Goal: Task Accomplishment & Management: Use online tool/utility

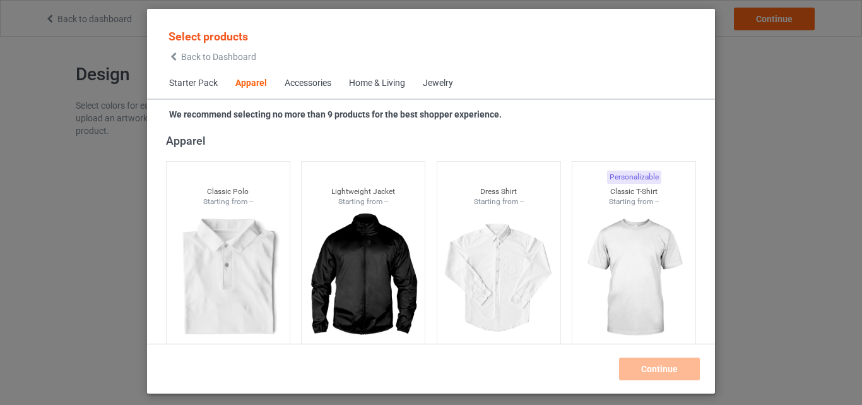
click at [365, 79] on div "Home & Living" at bounding box center [377, 83] width 56 height 13
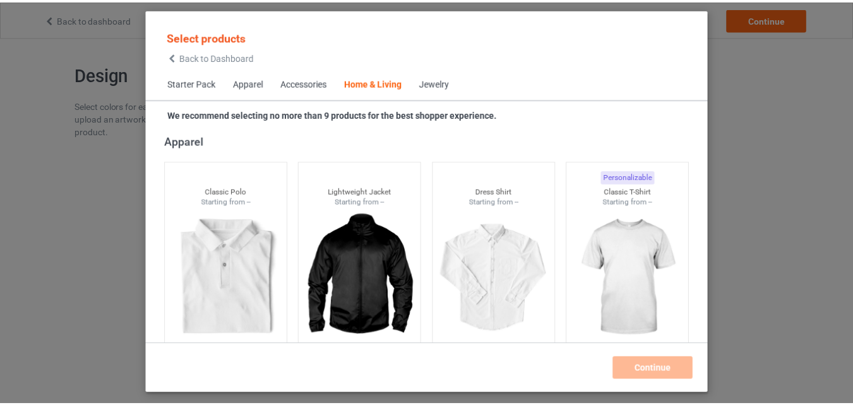
scroll to position [5694, 0]
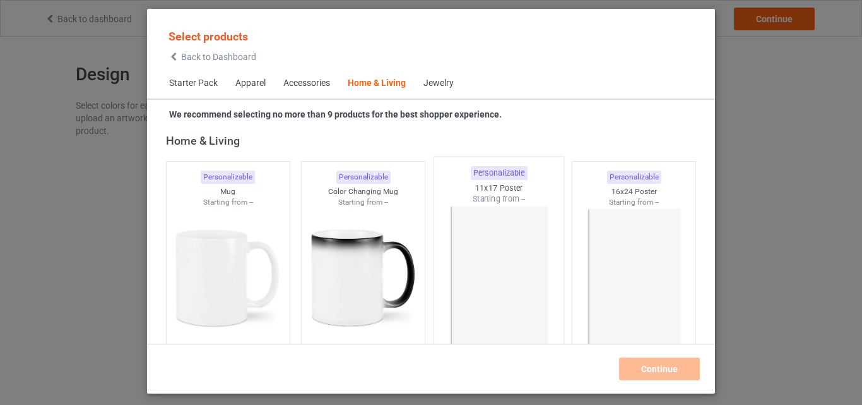
click at [528, 230] on img at bounding box center [498, 279] width 119 height 148
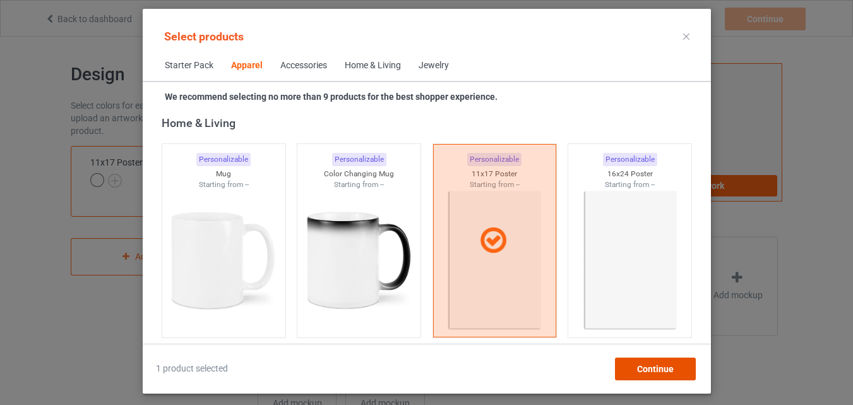
click at [657, 369] on span "Continue" at bounding box center [654, 369] width 37 height 10
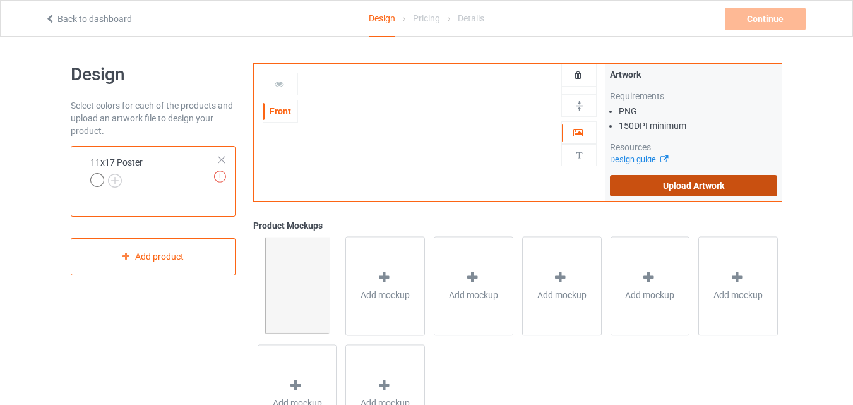
click at [664, 183] on label "Upload Artwork" at bounding box center [693, 185] width 167 height 21
click at [0, 0] on input "Upload Artwork" at bounding box center [0, 0] width 0 height 0
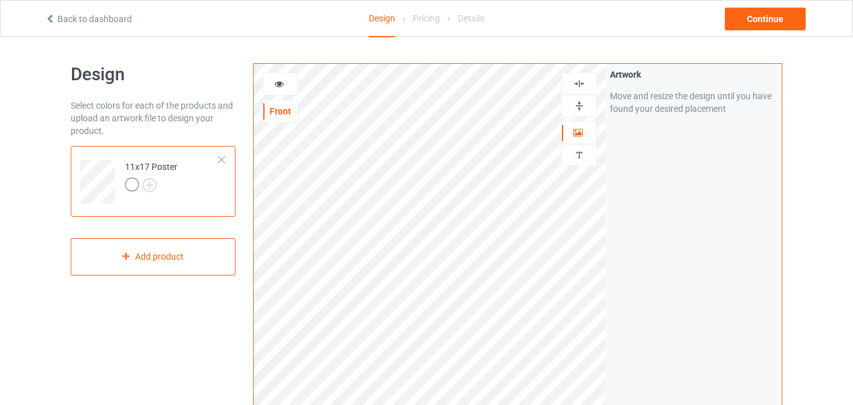
click at [580, 102] on img at bounding box center [579, 106] width 12 height 12
drag, startPoint x: 580, startPoint y: 102, endPoint x: 580, endPoint y: 86, distance: 15.8
click at [580, 86] on div at bounding box center [578, 95] width 35 height 44
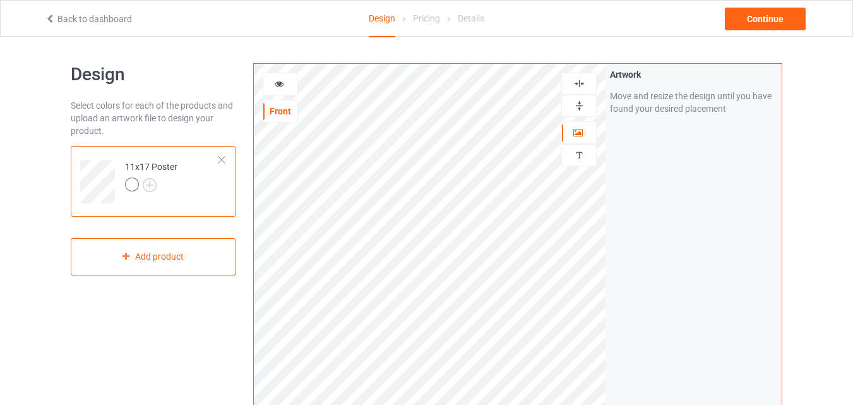
click at [580, 86] on img at bounding box center [579, 84] width 12 height 12
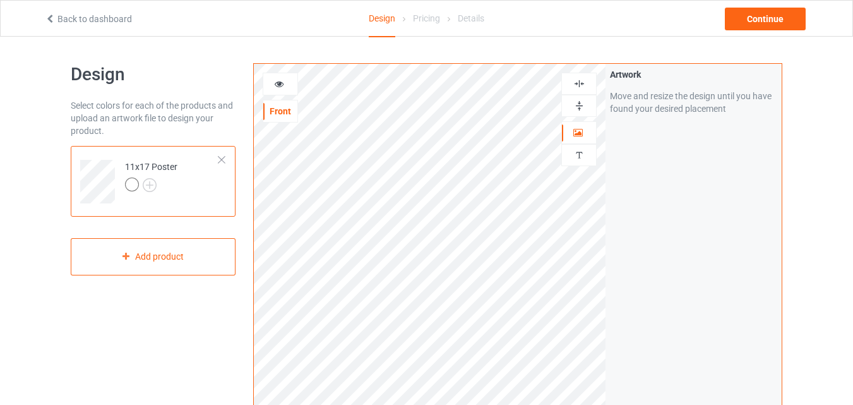
click at [580, 86] on img at bounding box center [579, 84] width 12 height 12
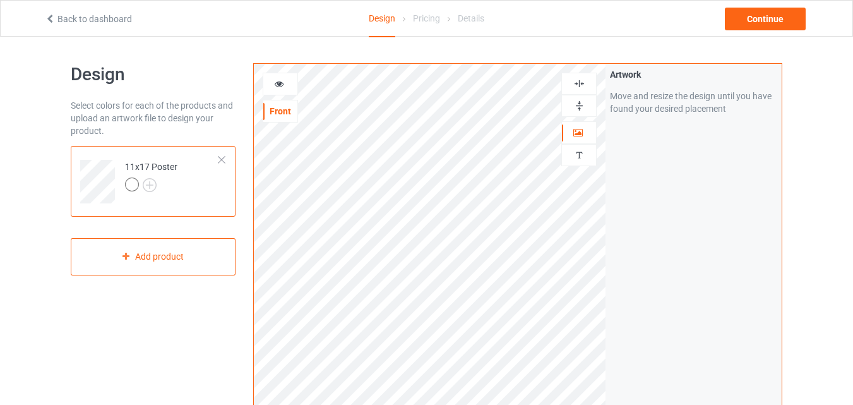
click at [580, 86] on img at bounding box center [579, 84] width 12 height 12
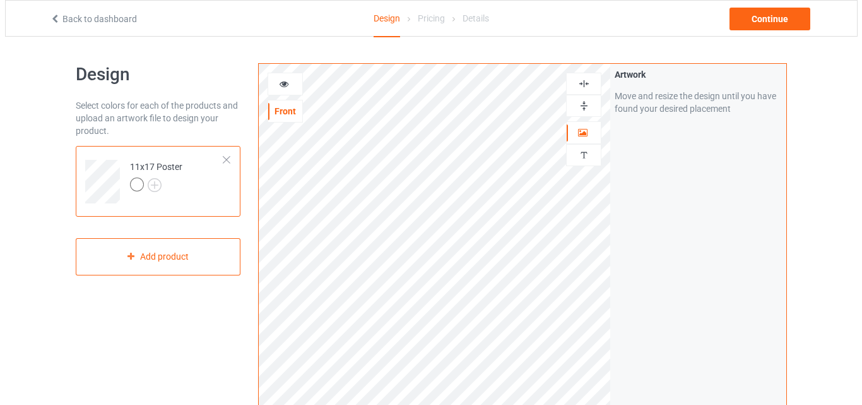
scroll to position [414, 0]
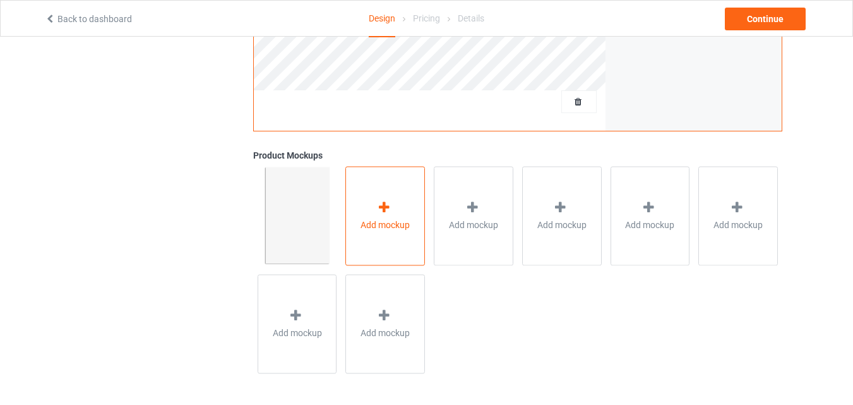
click at [393, 182] on div "Add mockup" at bounding box center [385, 215] width 80 height 99
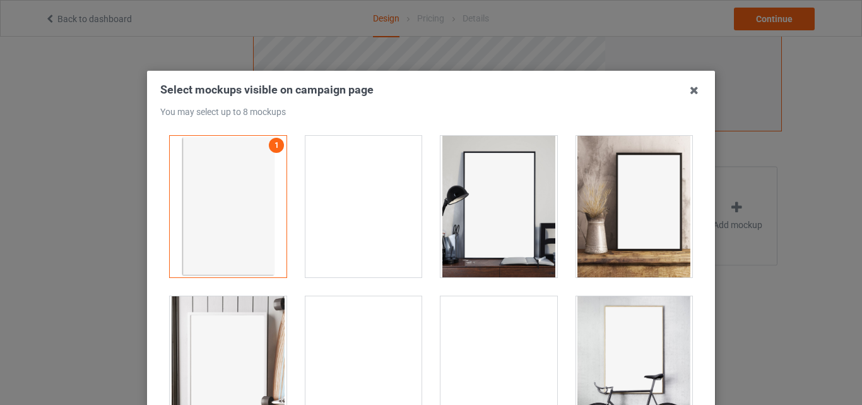
click at [640, 182] on div at bounding box center [634, 206] width 117 height 141
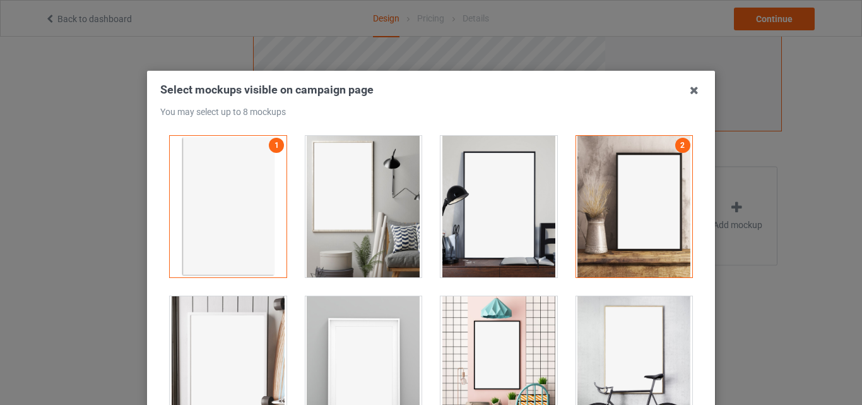
click at [415, 178] on div at bounding box center [364, 206] width 136 height 160
click at [366, 184] on div at bounding box center [364, 206] width 117 height 141
click at [444, 182] on div at bounding box center [499, 206] width 117 height 141
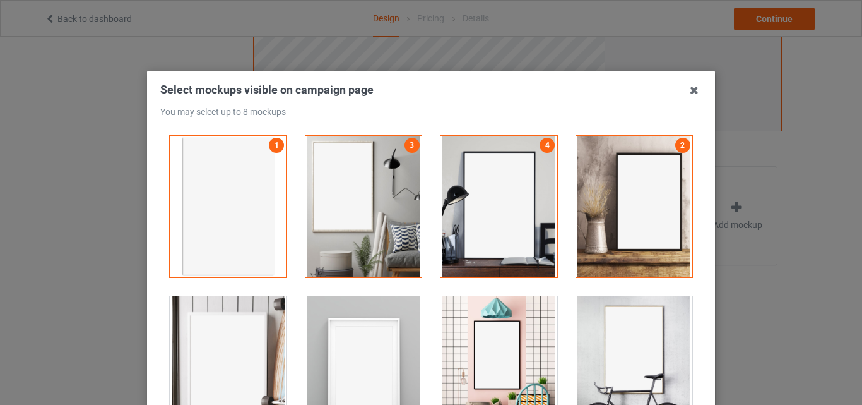
scroll to position [540, 0]
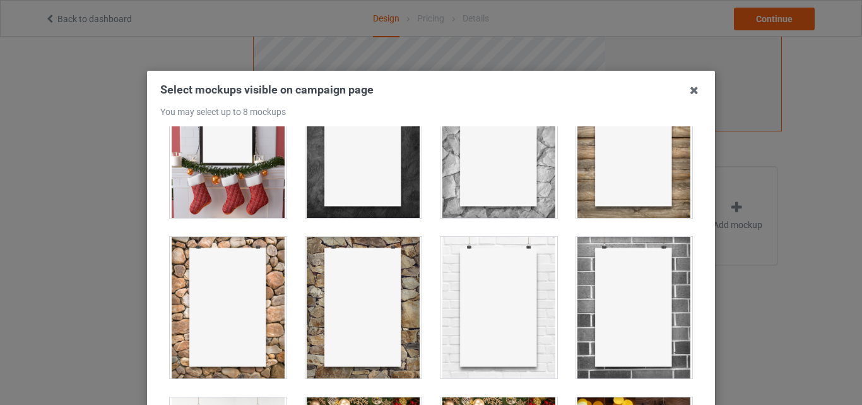
click at [431, 198] on div at bounding box center [499, 147] width 136 height 160
click at [540, 178] on div at bounding box center [499, 146] width 117 height 141
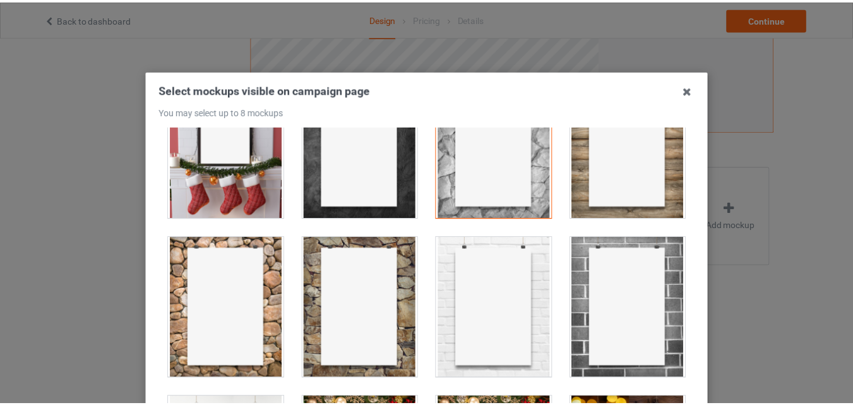
scroll to position [160, 0]
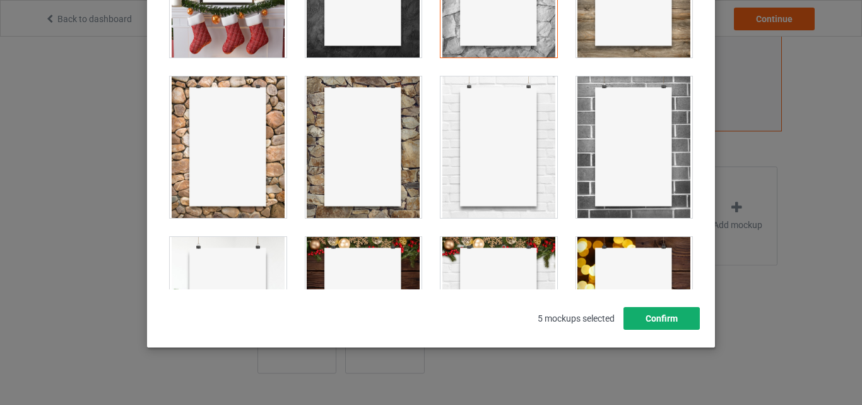
click at [653, 317] on button "Confirm" at bounding box center [662, 318] width 76 height 23
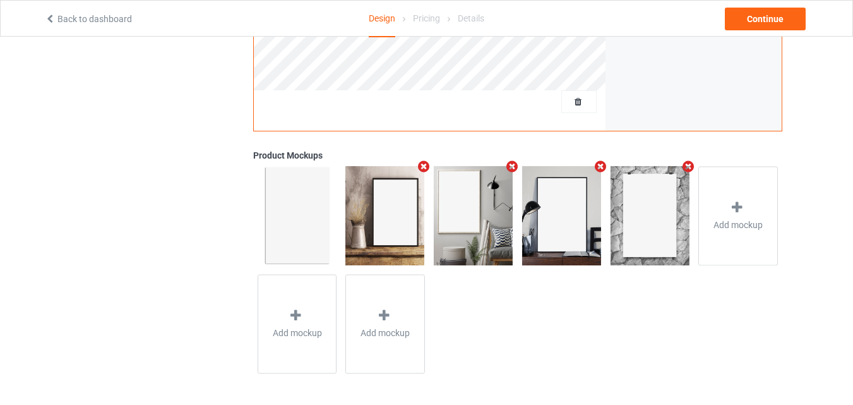
scroll to position [0, 0]
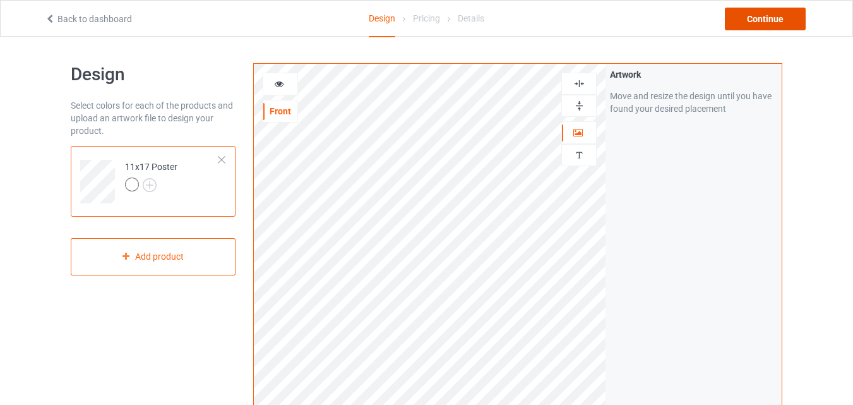
click at [789, 14] on div "Continue" at bounding box center [765, 19] width 81 height 23
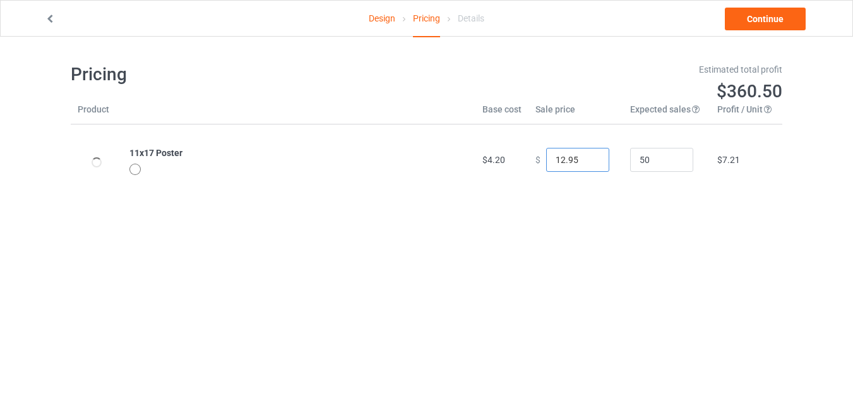
click at [588, 158] on input "12.95" at bounding box center [577, 160] width 63 height 24
click at [588, 158] on input "13.95" at bounding box center [577, 160] width 63 height 24
type input "14.95"
click at [588, 158] on input "14.95" at bounding box center [577, 160] width 63 height 24
click at [742, 21] on link "Continue" at bounding box center [765, 19] width 81 height 23
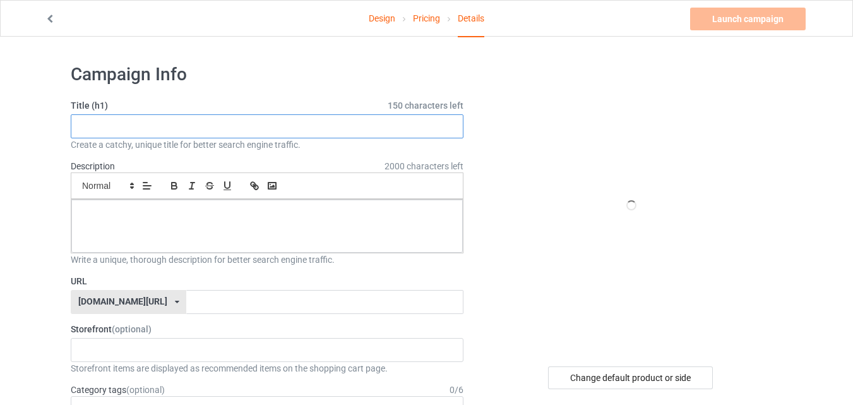
click at [415, 122] on input "text" at bounding box center [267, 126] width 393 height 24
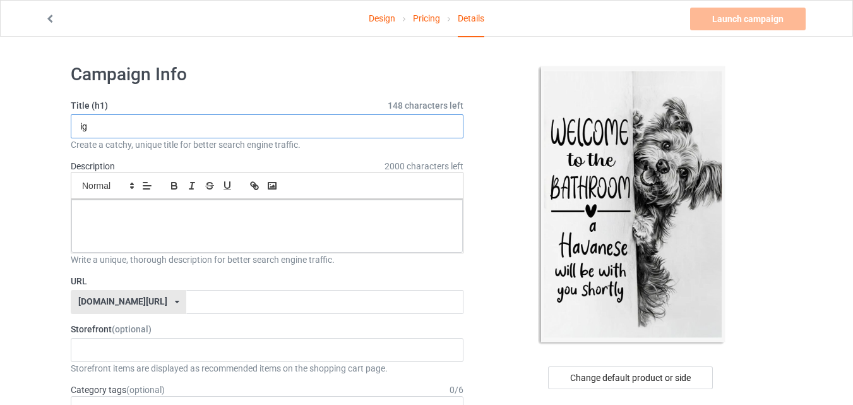
type input "i"
click at [338, 124] on input "text" at bounding box center [267, 126] width 393 height 24
paste input "Funny Havanese Dog Welcome To The Bathroom, Havanese Poster"
type input "Funny Havanese Dog Welcome To The Bathroom, Havanese Poster"
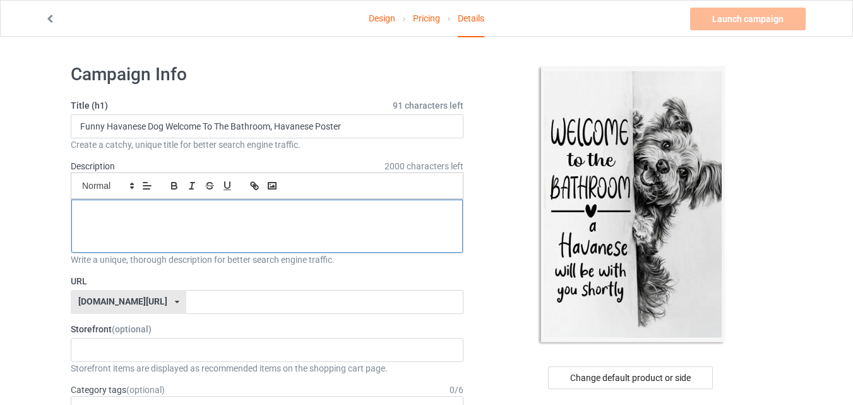
click at [307, 208] on p at bounding box center [266, 214] width 371 height 12
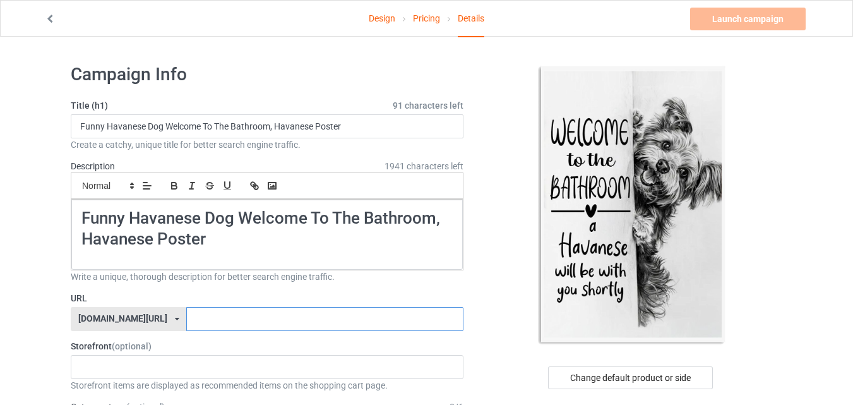
click at [292, 318] on input "text" at bounding box center [324, 319] width 277 height 24
paste input "Funny Havanese Dog Welcome To The Bathroom, [GEOGRAPHIC_DATA]"
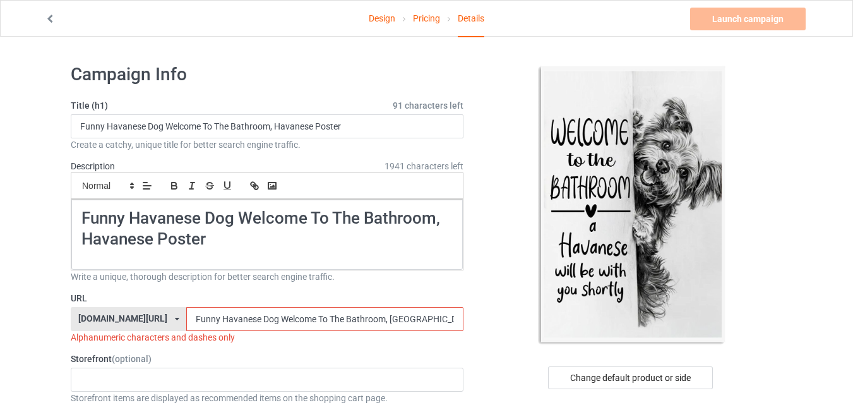
drag, startPoint x: 398, startPoint y: 318, endPoint x: 284, endPoint y: 318, distance: 114.3
click at [284, 318] on input "Funny Havanese Dog Welcome To The Bathroom, [GEOGRAPHIC_DATA]" at bounding box center [324, 319] width 277 height 24
click at [246, 319] on input "Funny Havanese Dog Welcome" at bounding box center [324, 319] width 277 height 24
click at [227, 319] on input "Funny Havanese DogWelcome" at bounding box center [324, 319] width 277 height 24
click at [186, 319] on input "Funny HavaneseDogWelcome" at bounding box center [324, 319] width 277 height 24
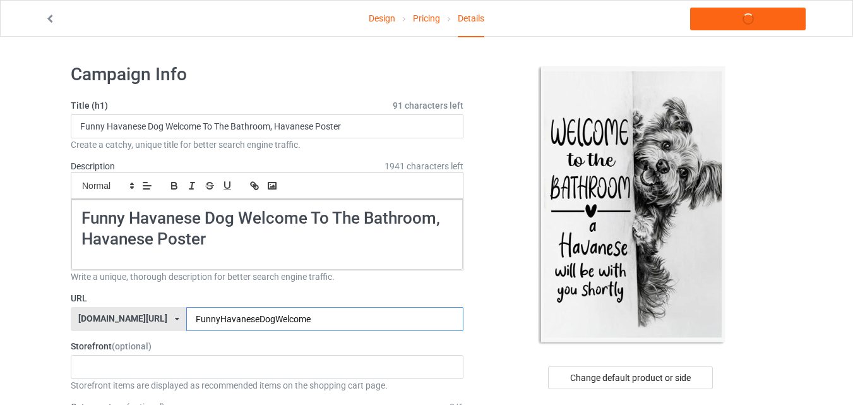
click at [299, 326] on input "FunnyHavaneseDogWelcome" at bounding box center [324, 319] width 277 height 24
click at [299, 323] on input "FunnyHavaneseDogWelcome" at bounding box center [324, 319] width 277 height 24
type input "FunnyHavaneseDogWelcome"
click at [721, 17] on link "Launch campaign" at bounding box center [748, 19] width 116 height 23
